Goal: Task Accomplishment & Management: Manage account settings

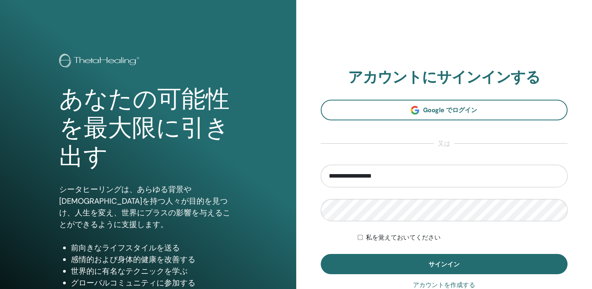
type input "**********"
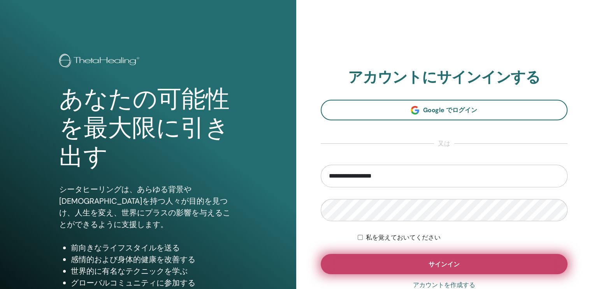
click at [376, 273] on button "サインイン" at bounding box center [444, 264] width 247 height 20
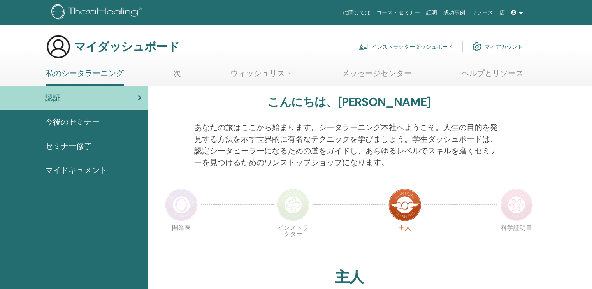
click at [411, 46] on font "インストラクターダッシュボード" at bounding box center [413, 46] width 82 height 7
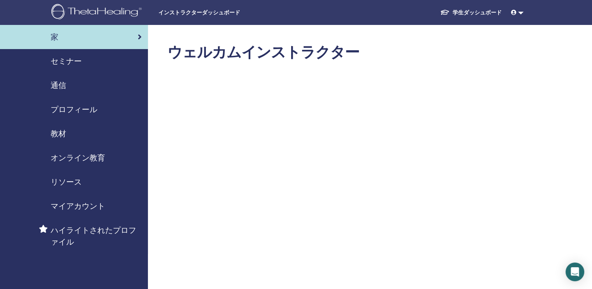
click at [60, 59] on span "セミナー" at bounding box center [66, 61] width 31 height 12
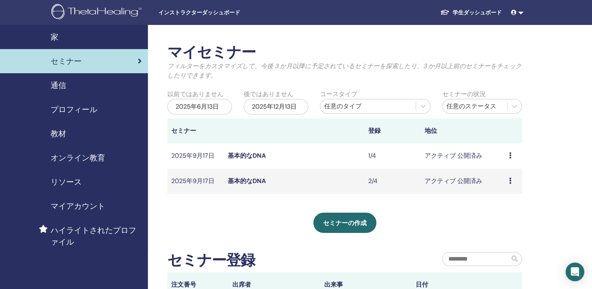
click at [245, 181] on link "基本的なDNA" at bounding box center [247, 181] width 38 height 8
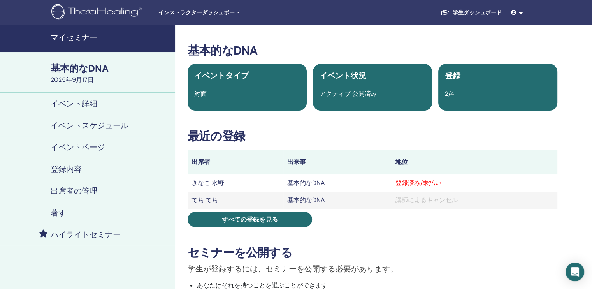
click at [78, 189] on h4 "出席者の管理" at bounding box center [74, 190] width 47 height 9
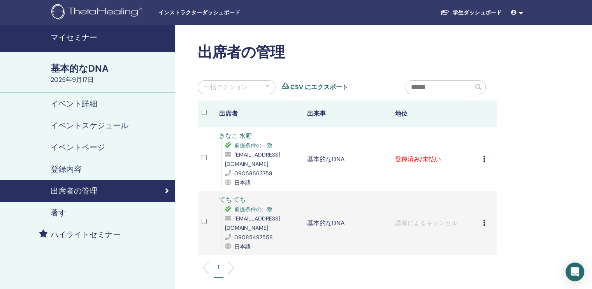
click at [520, 13] on link at bounding box center [517, 12] width 19 height 14
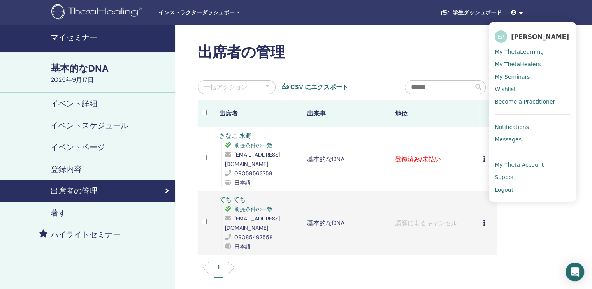
click at [505, 189] on span "Logout" at bounding box center [504, 189] width 19 height 7
